Goal: Transaction & Acquisition: Purchase product/service

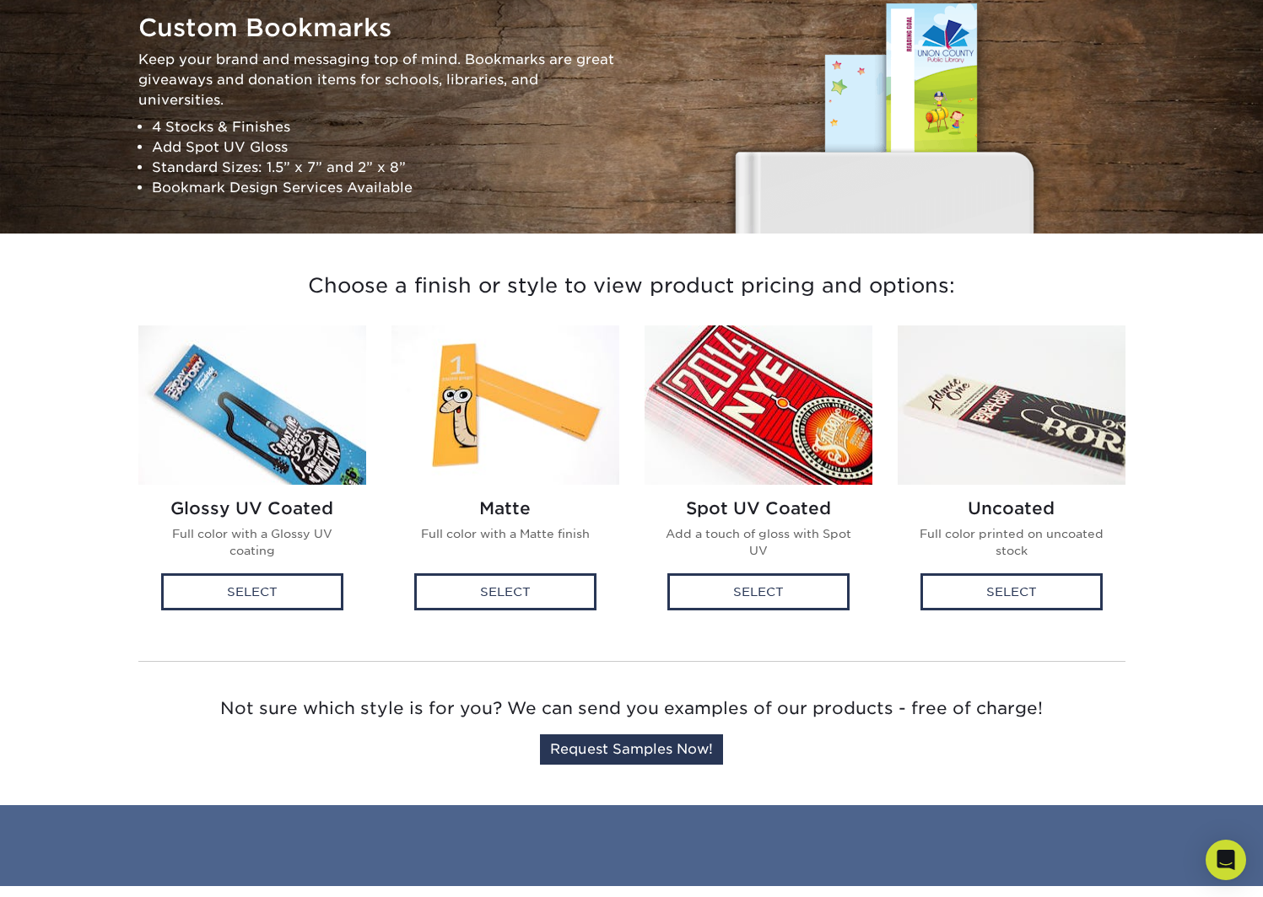
scroll to position [169, 0]
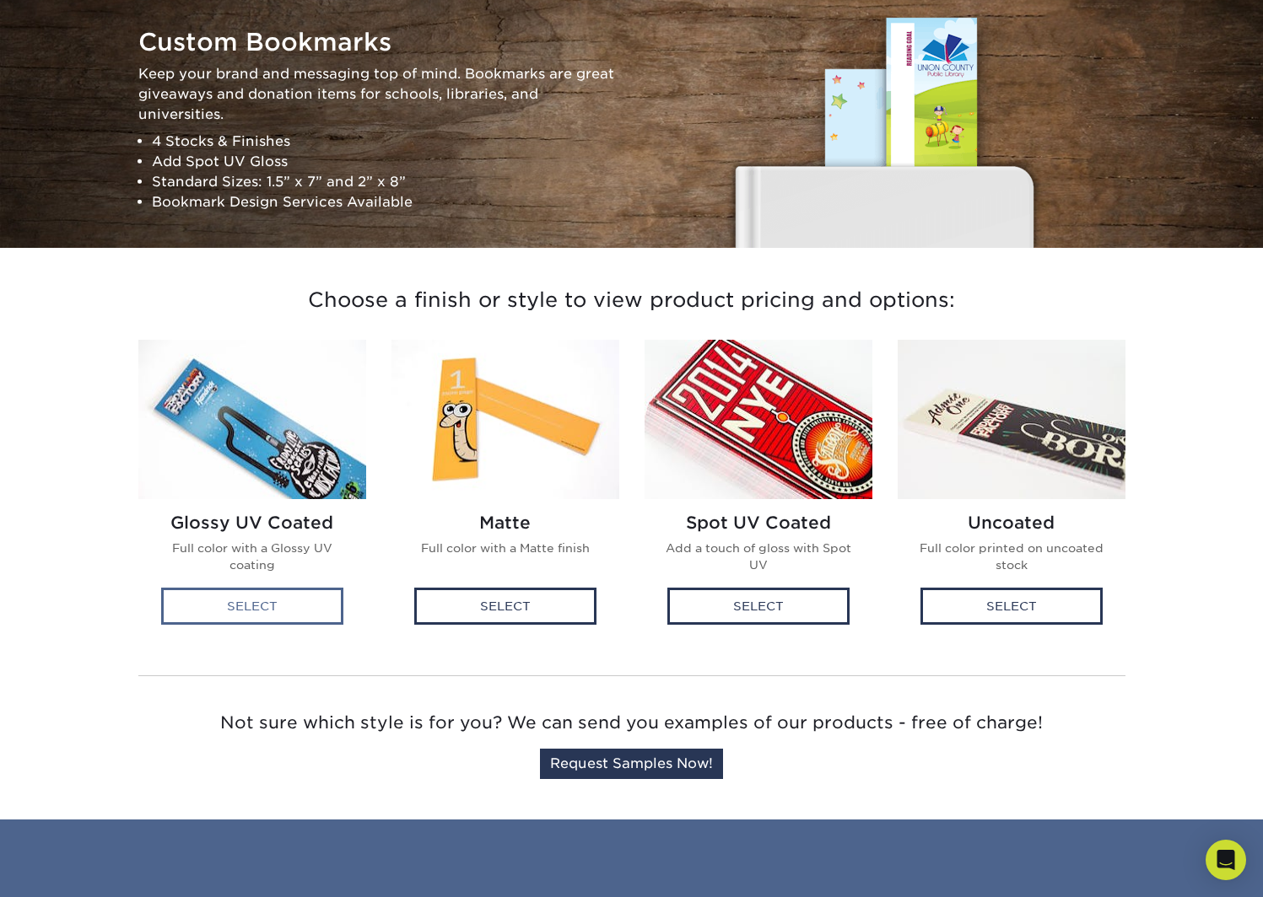
click at [283, 606] on div "Select" at bounding box center [252, 606] width 182 height 37
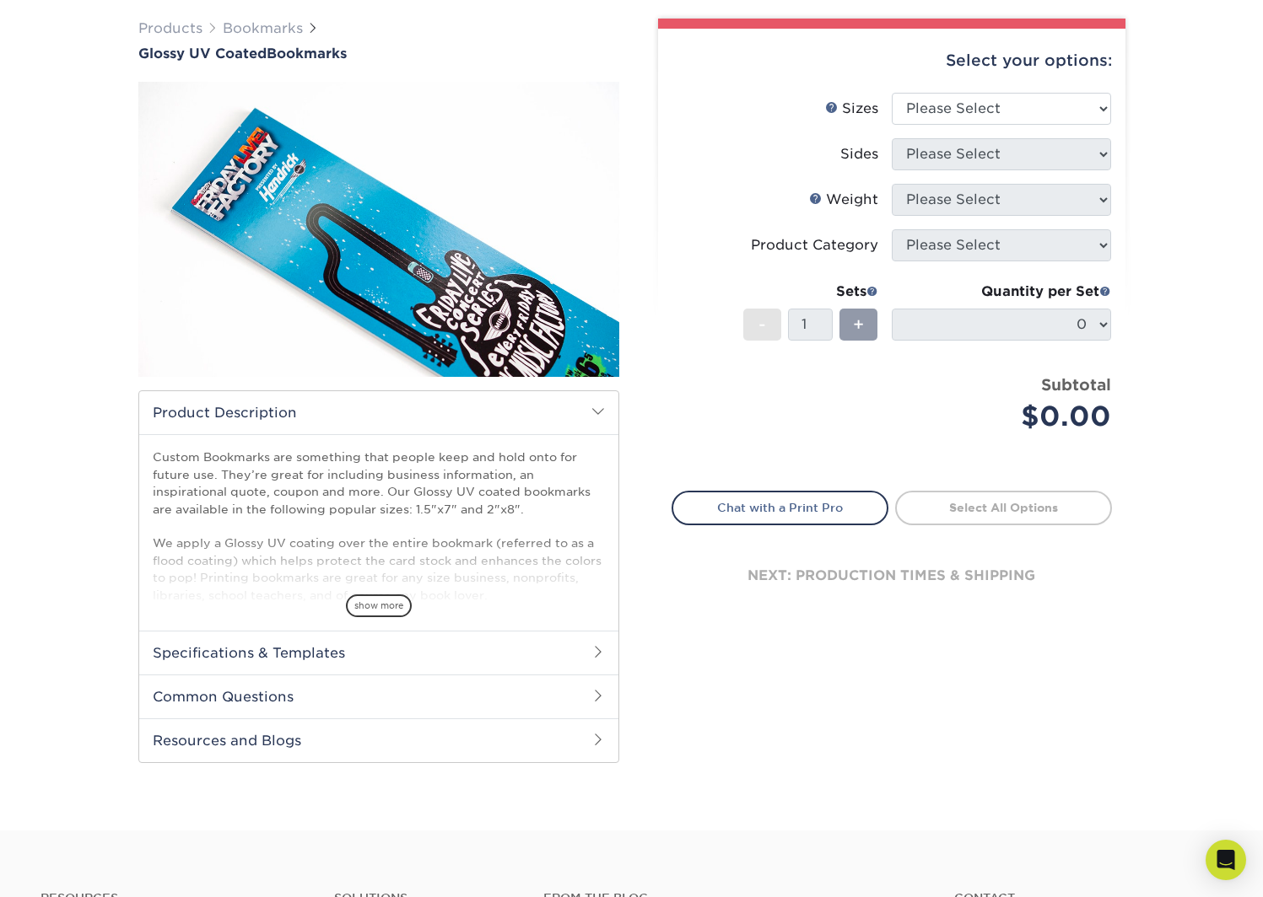
scroll to position [253, 0]
